Goal: Download file/media

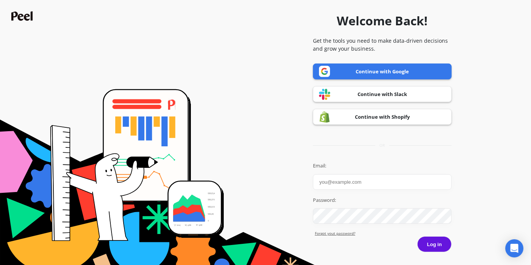
click at [378, 65] on link "Continue with Google" at bounding box center [382, 72] width 139 height 16
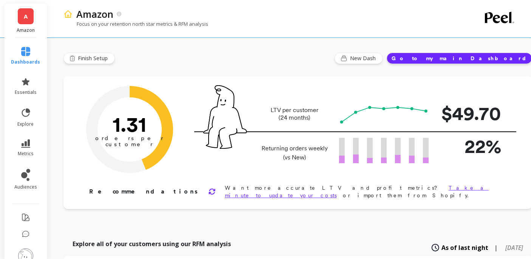
click at [28, 13] on link "A" at bounding box center [26, 16] width 16 height 16
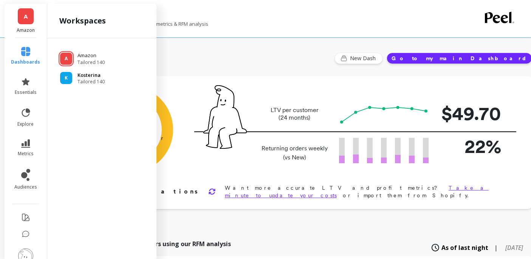
click at [83, 82] on span "Tailored 140" at bounding box center [91, 82] width 27 height 6
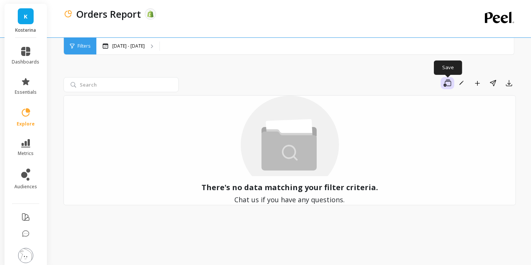
click at [451, 86] on icon "button" at bounding box center [448, 83] width 8 height 8
click at [405, 82] on div "Save To create a slice, save your filtered state. Save Save as new Rename Add t…" at bounding box center [349, 83] width 334 height 12
click at [112, 43] on div "Aug 25 - Sep 15" at bounding box center [123, 46] width 42 height 6
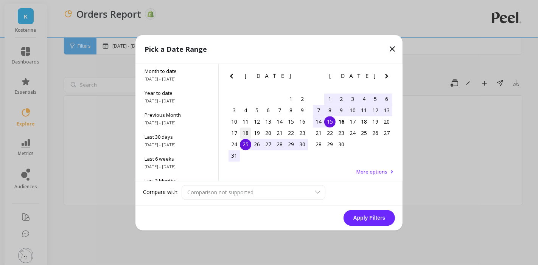
click at [246, 131] on div "18" at bounding box center [245, 132] width 11 height 11
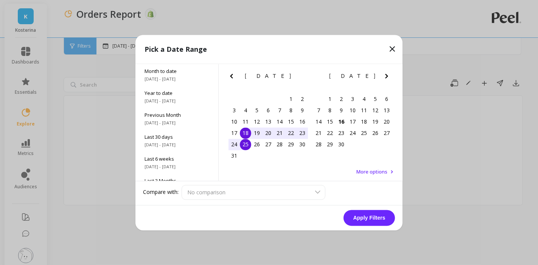
click at [245, 142] on div "25" at bounding box center [245, 144] width 11 height 11
click at [363, 218] on button "Apply Filters" at bounding box center [368, 218] width 51 height 16
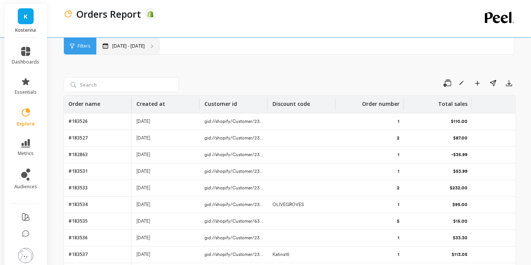
click at [129, 40] on div "Aug 18 - Aug 25" at bounding box center [127, 46] width 63 height 17
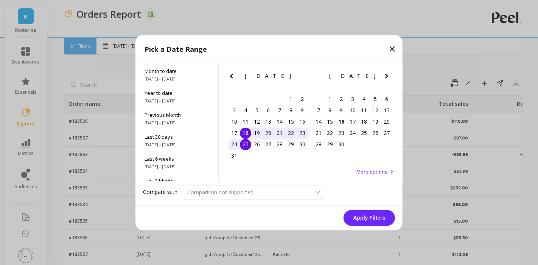
click at [233, 75] on icon "Previous Month" at bounding box center [231, 75] width 9 height 9
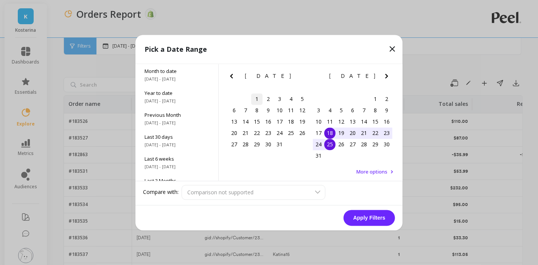
click at [257, 96] on div "1" at bounding box center [256, 98] width 11 height 11
click at [386, 75] on icon "Next Month" at bounding box center [386, 76] width 3 height 5
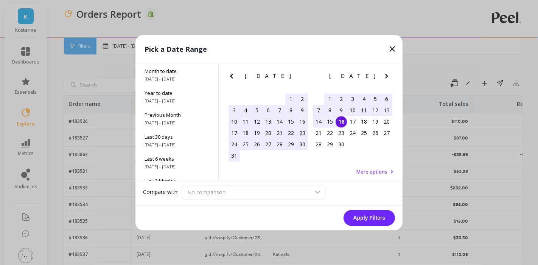
click at [346, 121] on div "16" at bounding box center [340, 121] width 11 height 11
click at [371, 219] on button "Apply Filters" at bounding box center [368, 218] width 51 height 16
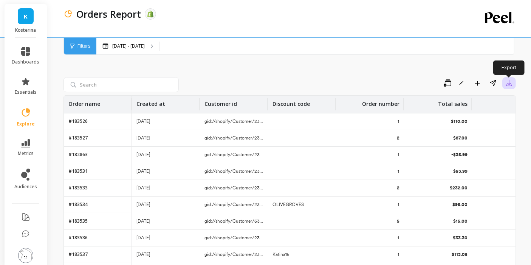
click at [510, 82] on icon "button" at bounding box center [510, 83] width 8 height 8
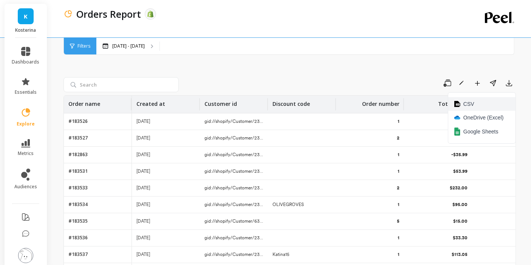
click at [484, 102] on button "CSV" at bounding box center [481, 104] width 67 height 14
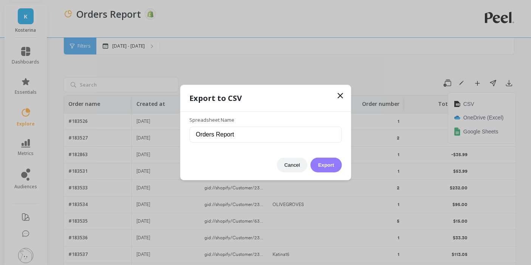
click at [338, 169] on button "Export" at bounding box center [326, 165] width 31 height 15
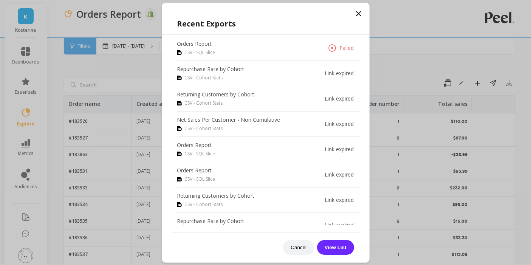
click at [340, 48] on p "Failed" at bounding box center [347, 48] width 14 height 8
click at [335, 244] on button "View List" at bounding box center [335, 247] width 37 height 15
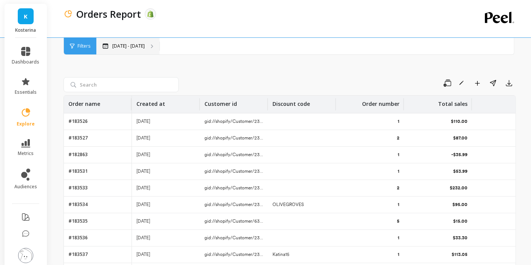
click at [132, 51] on div "[DATE] - [DATE]" at bounding box center [127, 46] width 63 height 17
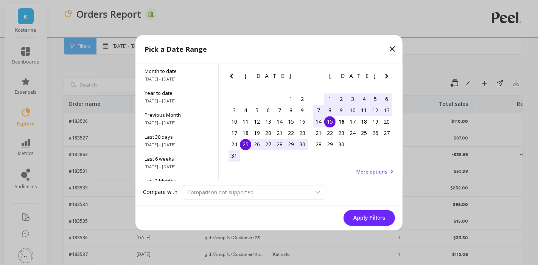
click at [228, 74] on icon "Previous Month" at bounding box center [231, 75] width 9 height 9
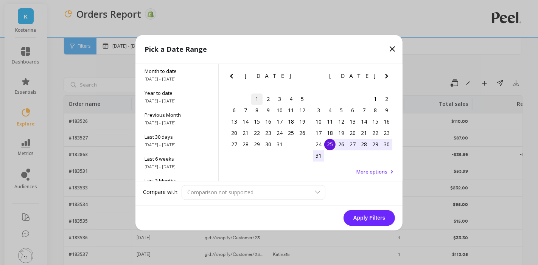
click at [253, 98] on div "1" at bounding box center [256, 98] width 11 height 11
click at [386, 78] on icon "Next Month" at bounding box center [386, 75] width 9 height 9
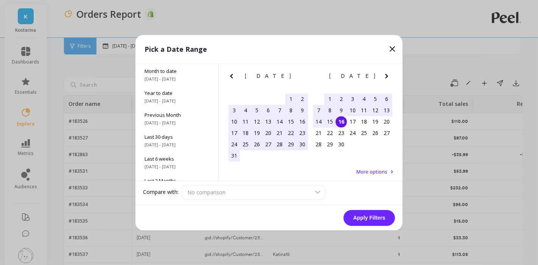
click at [339, 120] on div "16" at bounding box center [340, 121] width 11 height 11
click at [372, 223] on button "Apply Filters" at bounding box center [368, 218] width 51 height 16
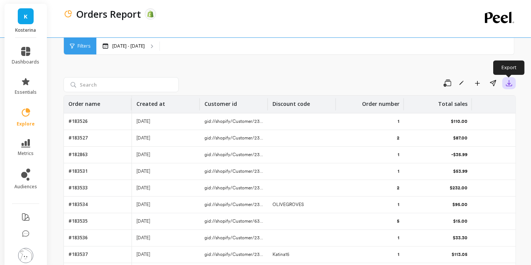
click at [507, 84] on icon "button" at bounding box center [510, 83] width 8 height 8
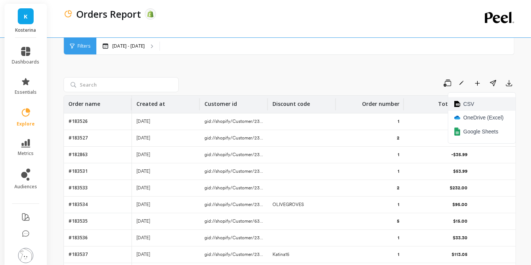
click at [480, 101] on button "CSV" at bounding box center [481, 104] width 67 height 14
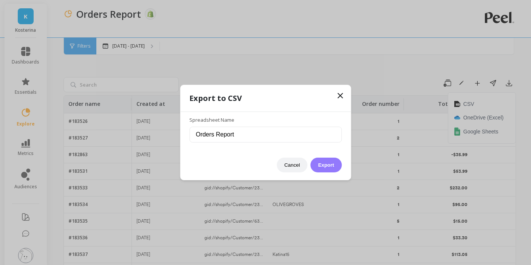
click at [326, 168] on button "Export" at bounding box center [326, 165] width 31 height 15
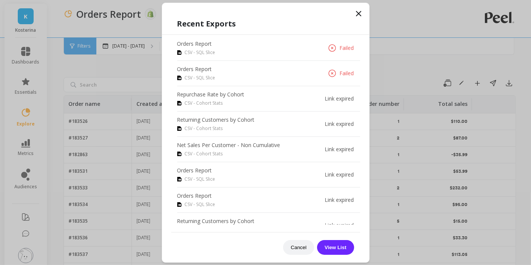
click at [357, 16] on icon at bounding box center [358, 13] width 9 height 9
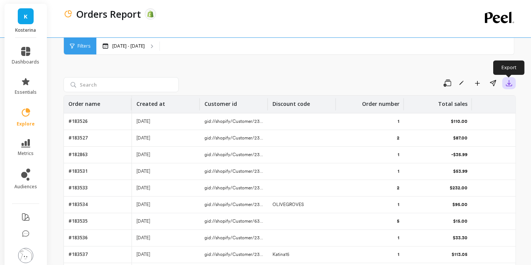
click at [514, 86] on button "button" at bounding box center [510, 83] width 14 height 12
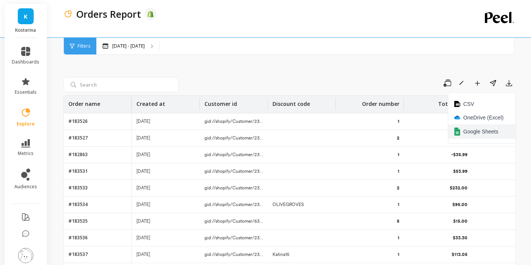
click at [480, 135] on span "Google Sheets" at bounding box center [481, 132] width 35 height 8
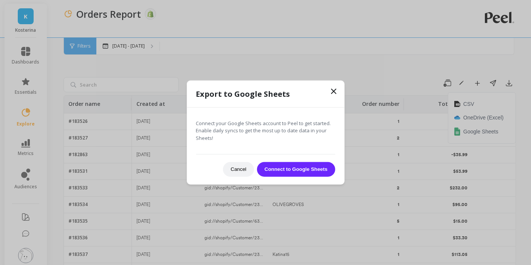
click at [284, 174] on button "Connect to Google Sheets" at bounding box center [296, 169] width 78 height 15
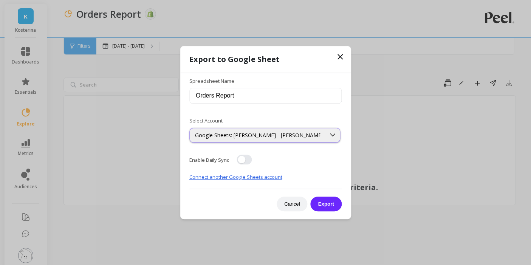
click at [229, 135] on div "Google Sheets: [PERSON_NAME] - [PERSON_NAME]" at bounding box center [257, 135] width 125 height 7
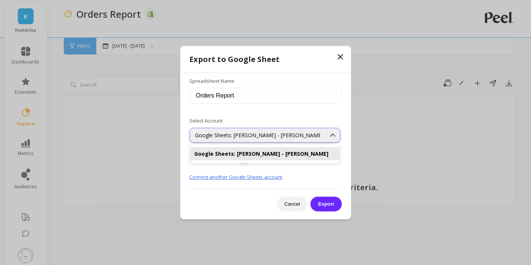
click at [243, 135] on div "Google Sheets: [PERSON_NAME] - [PERSON_NAME]" at bounding box center [257, 135] width 125 height 7
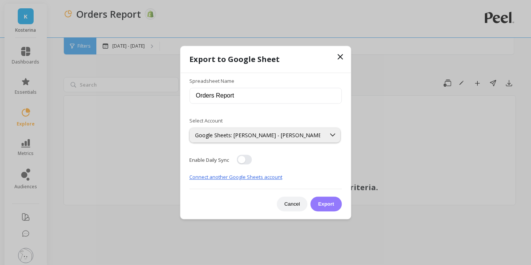
click at [330, 206] on button "Export" at bounding box center [326, 204] width 31 height 15
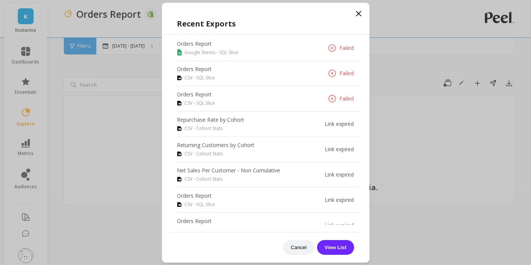
click at [359, 12] on icon at bounding box center [358, 13] width 9 height 9
